Goal: Check status: Check status

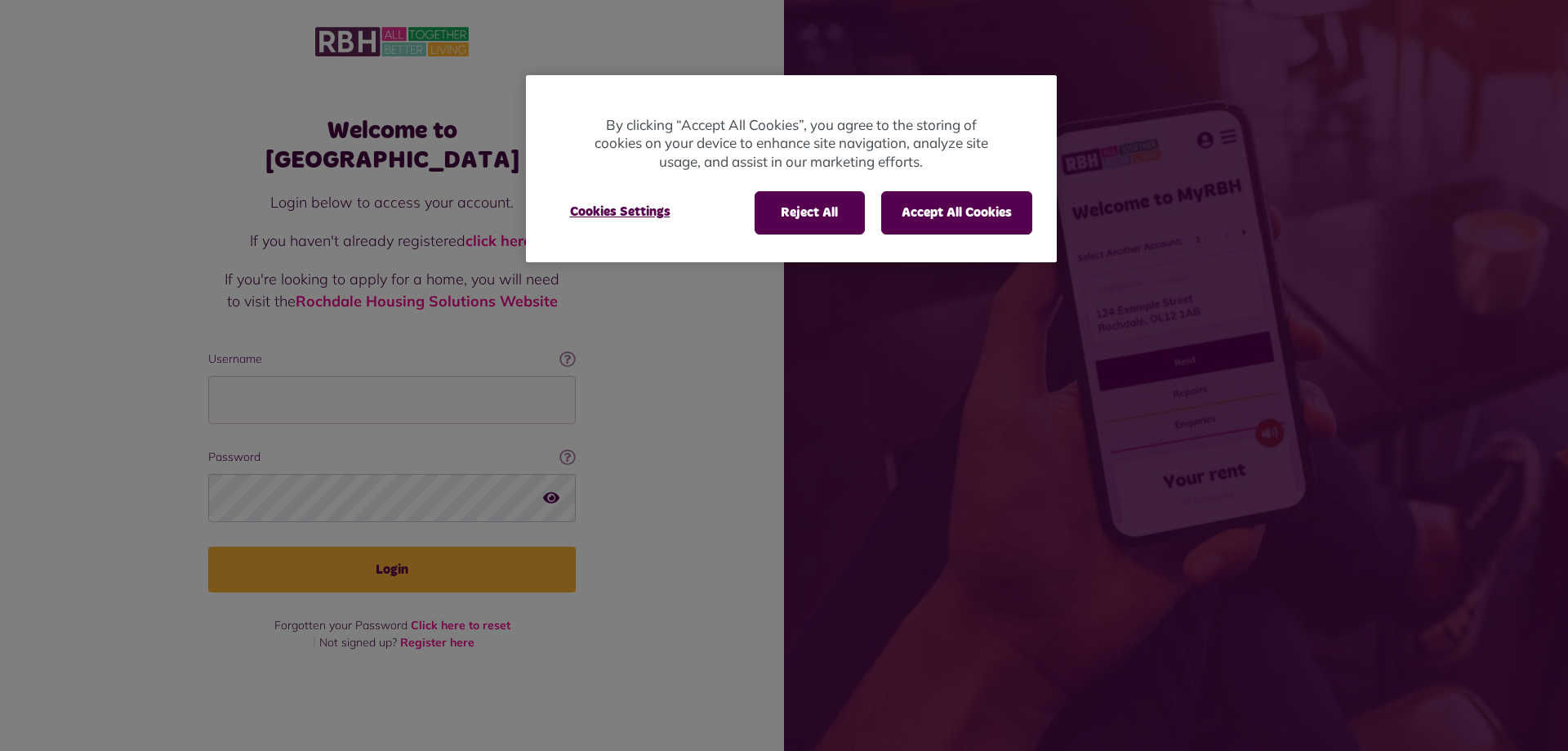
click at [301, 388] on div at bounding box center [784, 375] width 1568 height 751
click at [950, 215] on button "Accept All Cookies" at bounding box center [957, 213] width 151 height 43
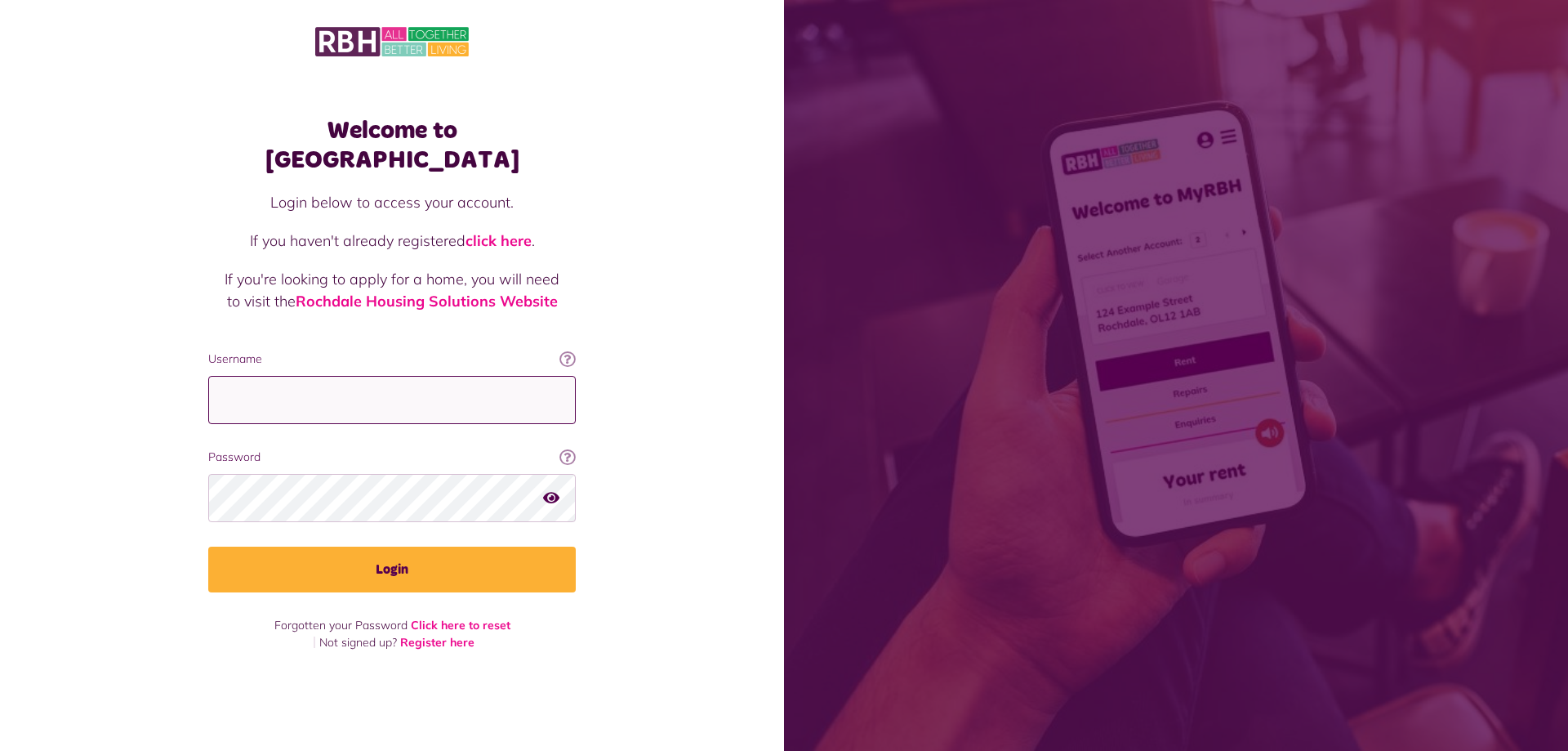
click at [276, 391] on input "Username" at bounding box center [391, 400] width 368 height 48
type input "**********"
click at [208, 547] on button "Login" at bounding box center [391, 569] width 368 height 46
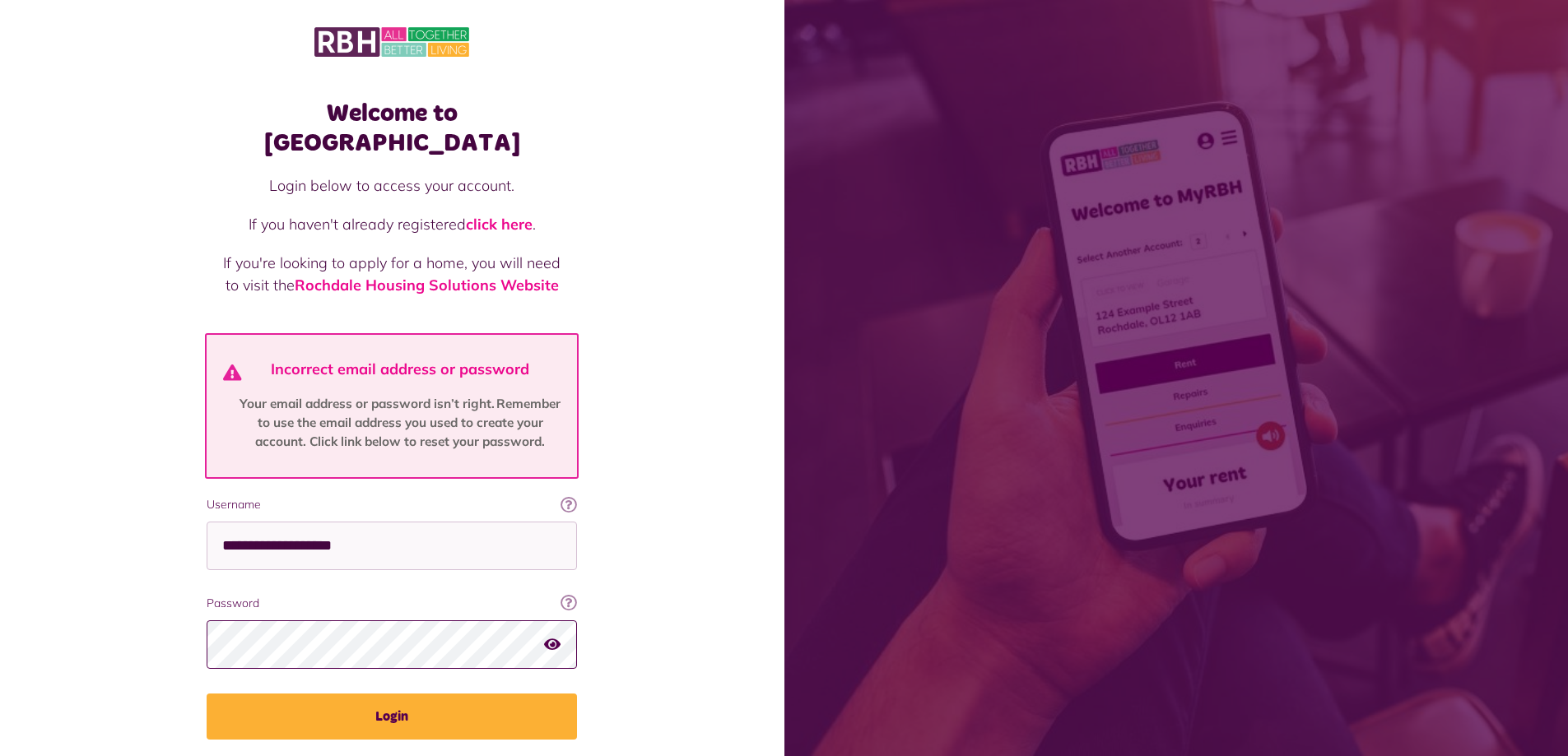
click at [207, 694] on button "Login" at bounding box center [392, 717] width 370 height 46
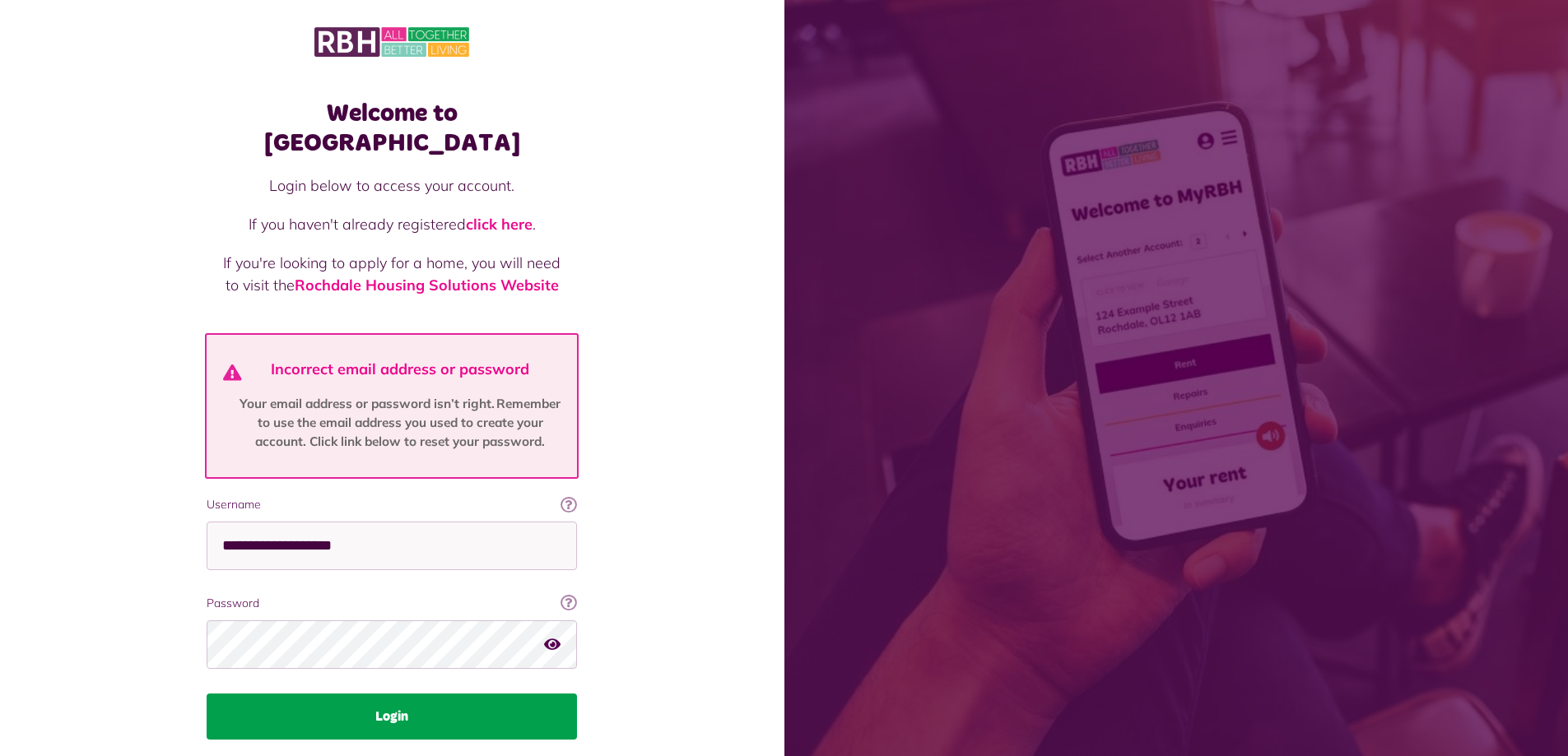
click at [396, 694] on button "Login" at bounding box center [392, 717] width 370 height 46
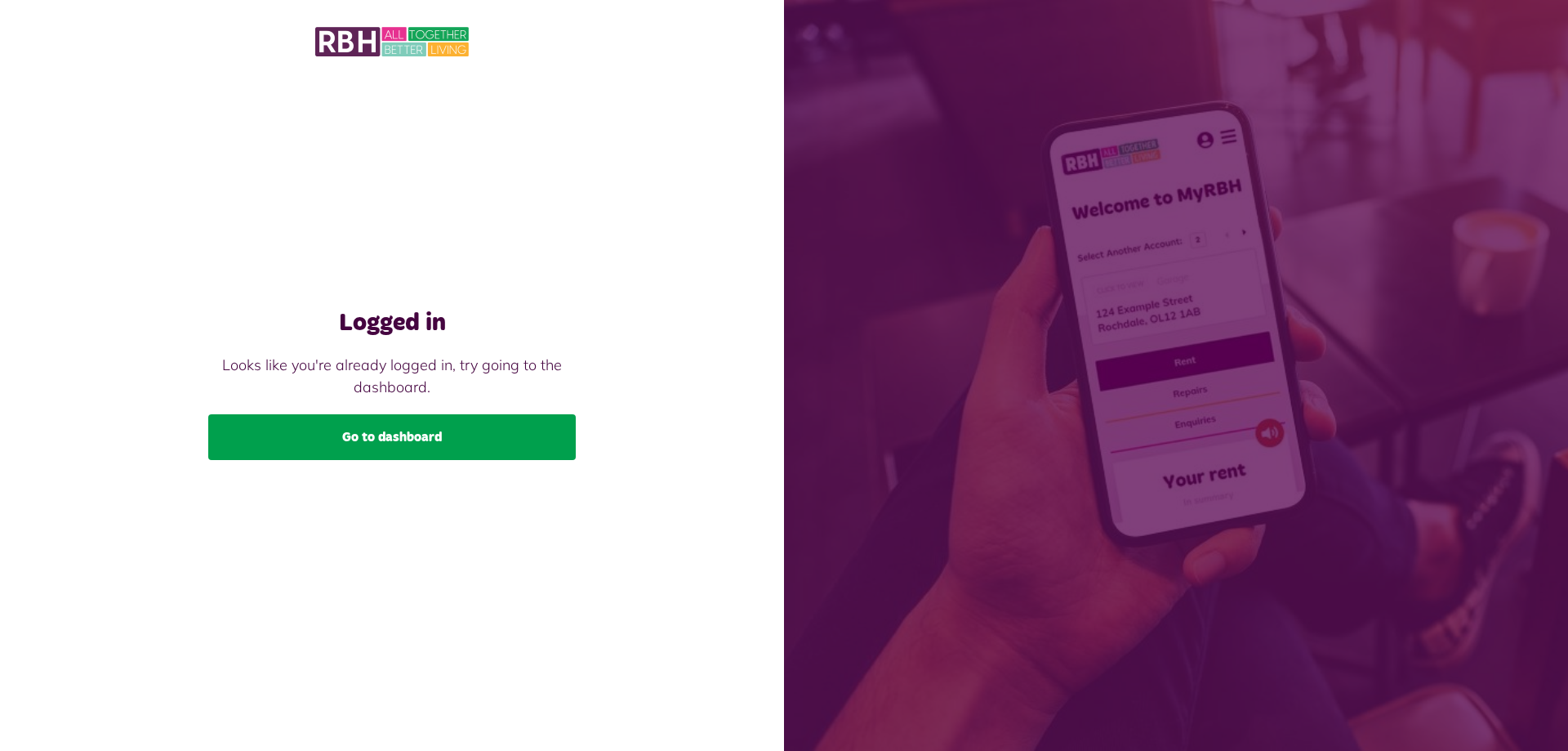
click at [408, 442] on link "Go to dashboard" at bounding box center [391, 437] width 368 height 46
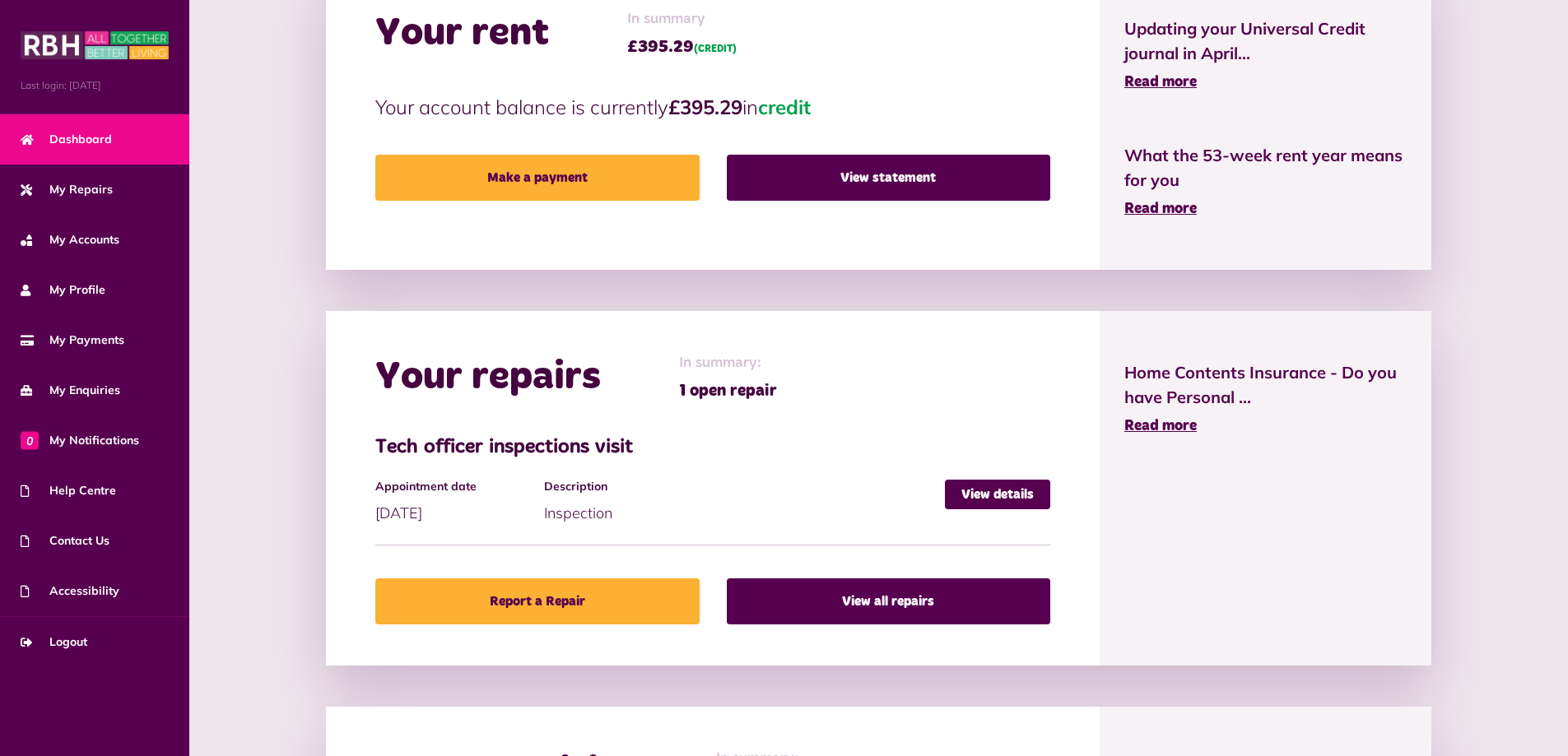
scroll to position [412, 0]
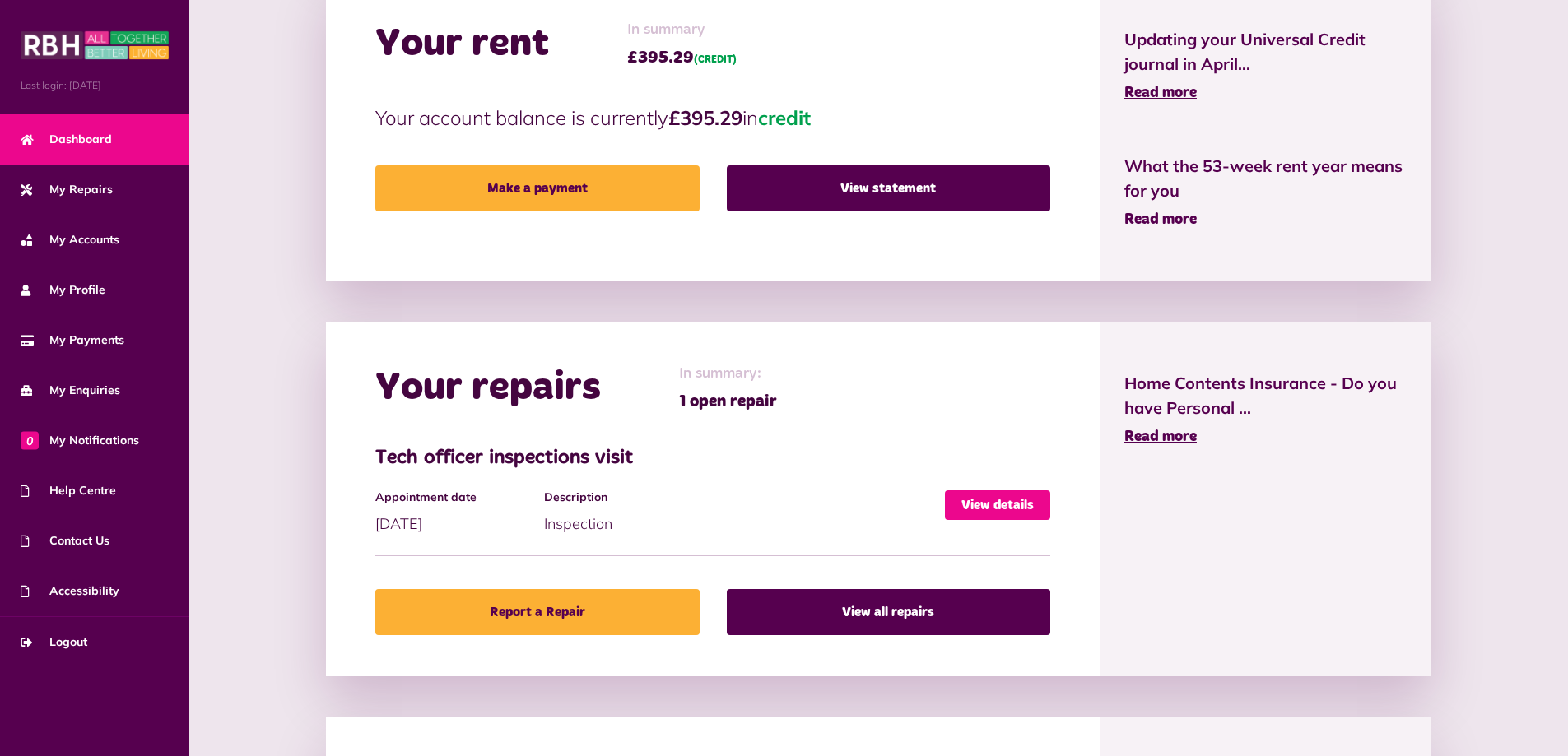
click at [1011, 498] on link "View details" at bounding box center [997, 505] width 106 height 29
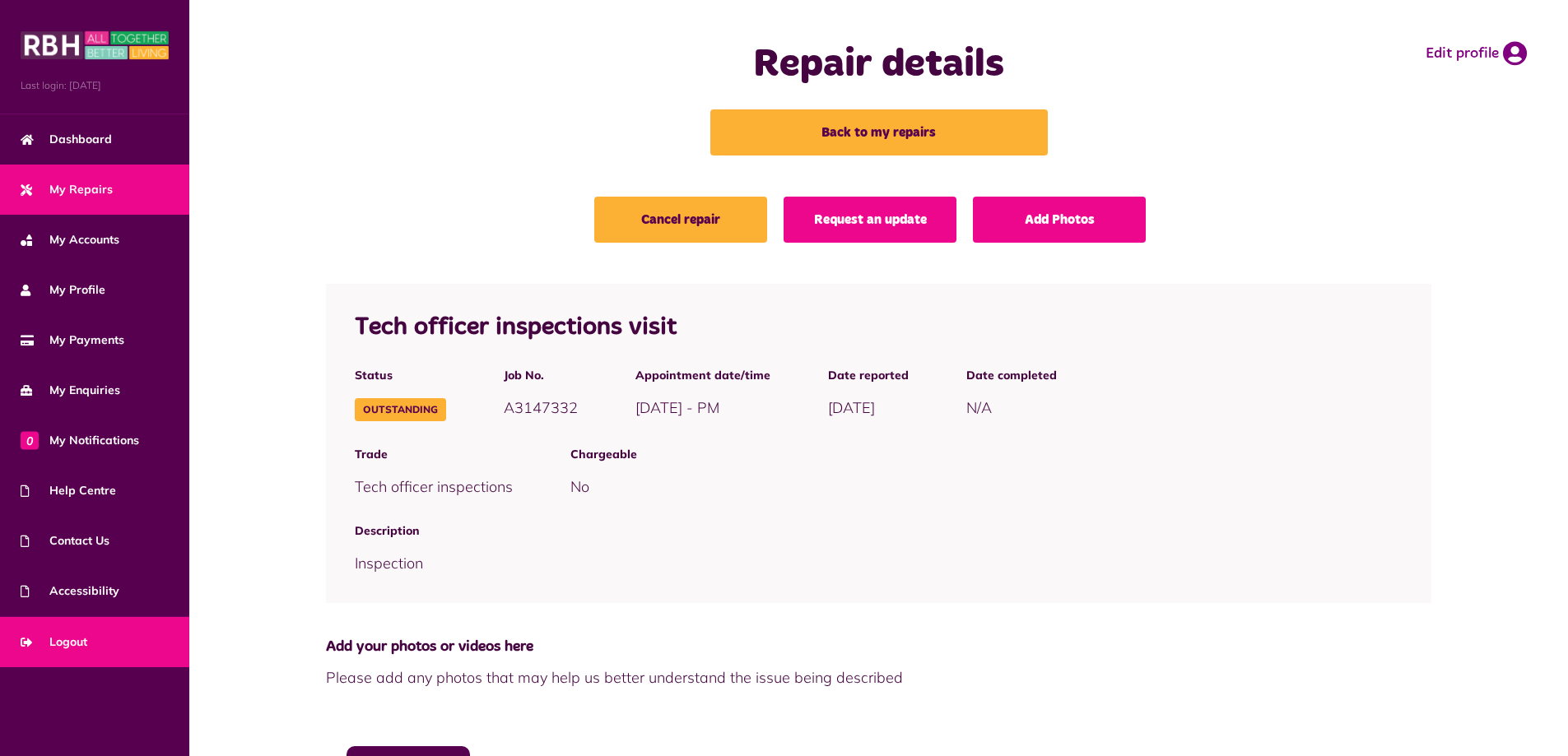
click at [80, 645] on span "Logout" at bounding box center [53, 642] width 67 height 17
